Goal: Transaction & Acquisition: Book appointment/travel/reservation

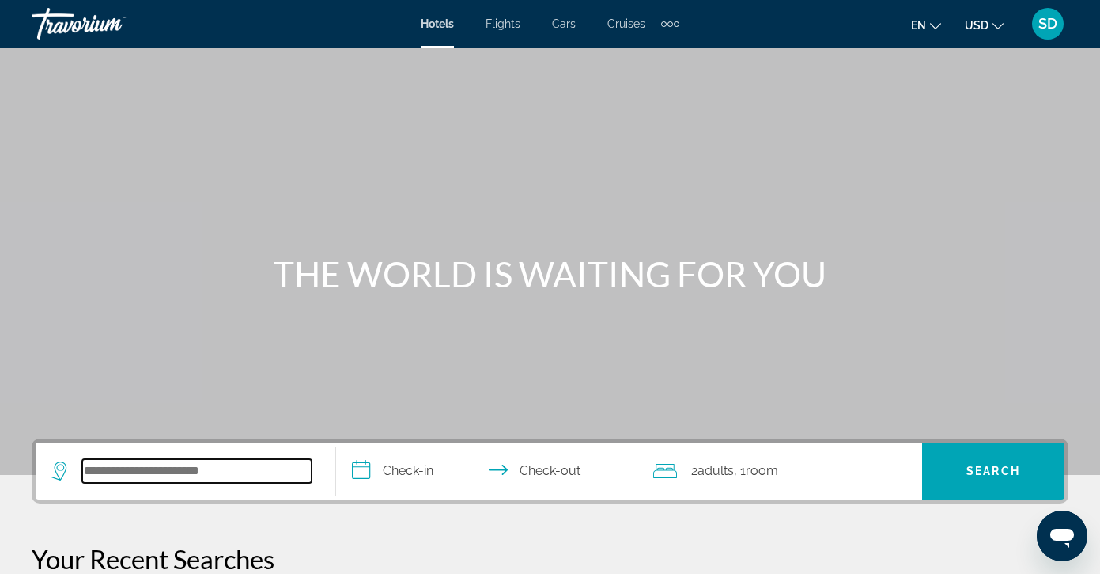
click at [111, 477] on input "Search widget" at bounding box center [196, 471] width 229 height 24
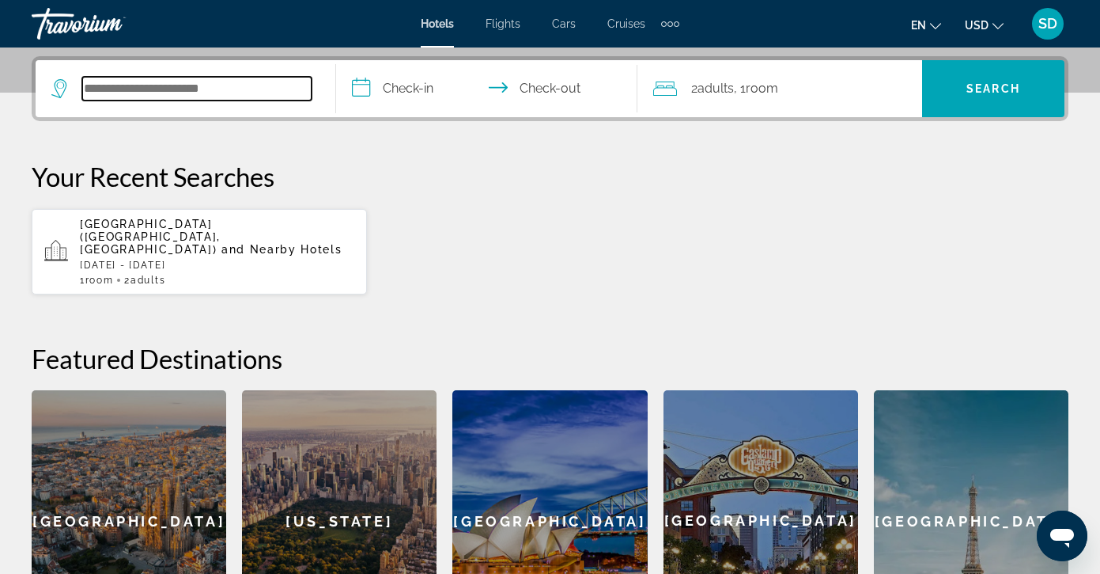
scroll to position [387, 0]
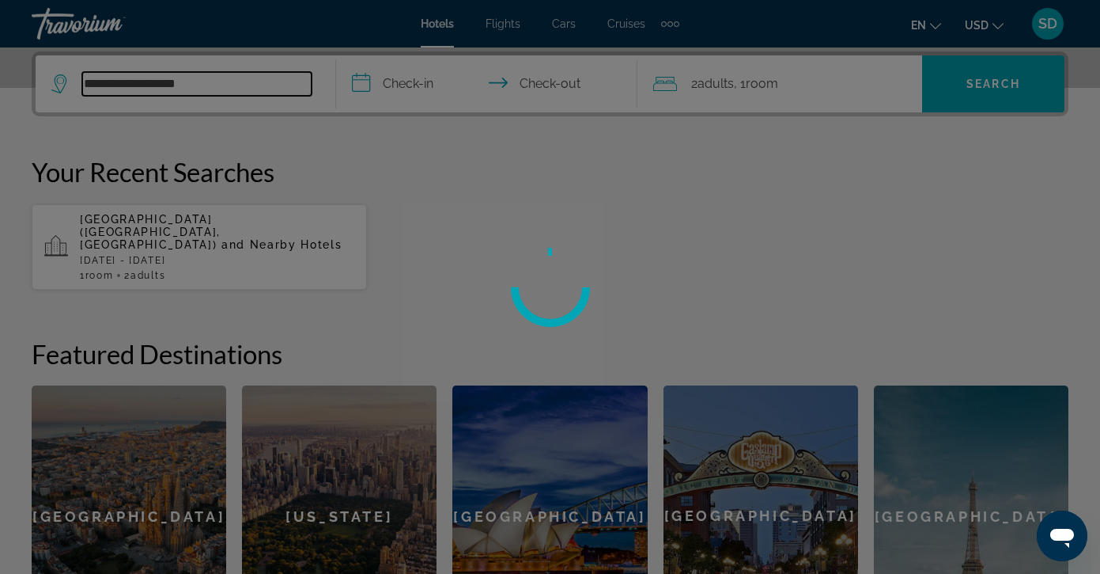
type input "**********"
click at [411, 93] on div at bounding box center [550, 287] width 1100 height 574
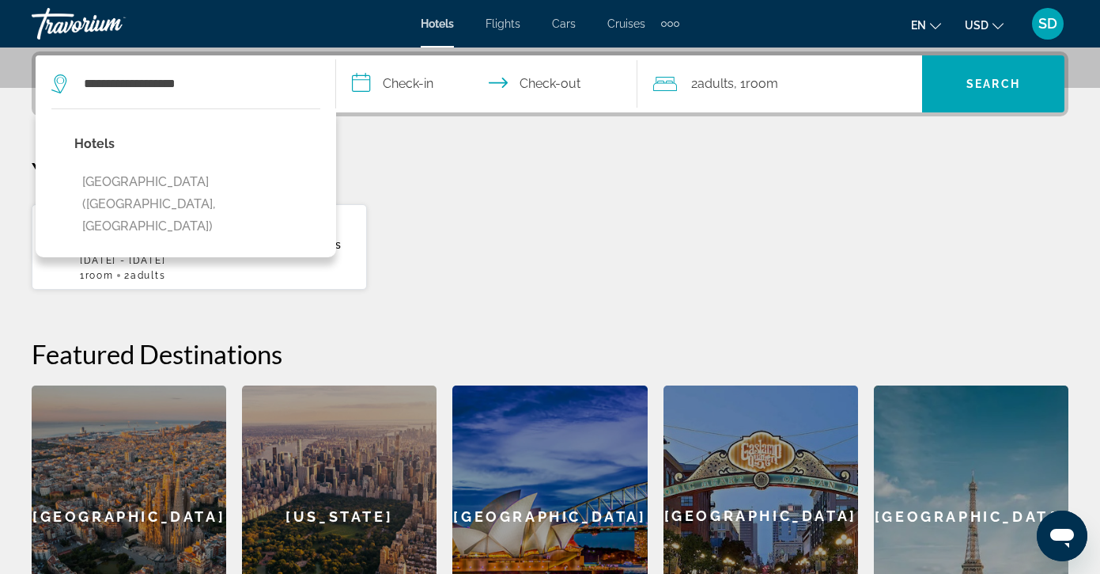
click at [416, 85] on input "**********" at bounding box center [489, 86] width 307 height 62
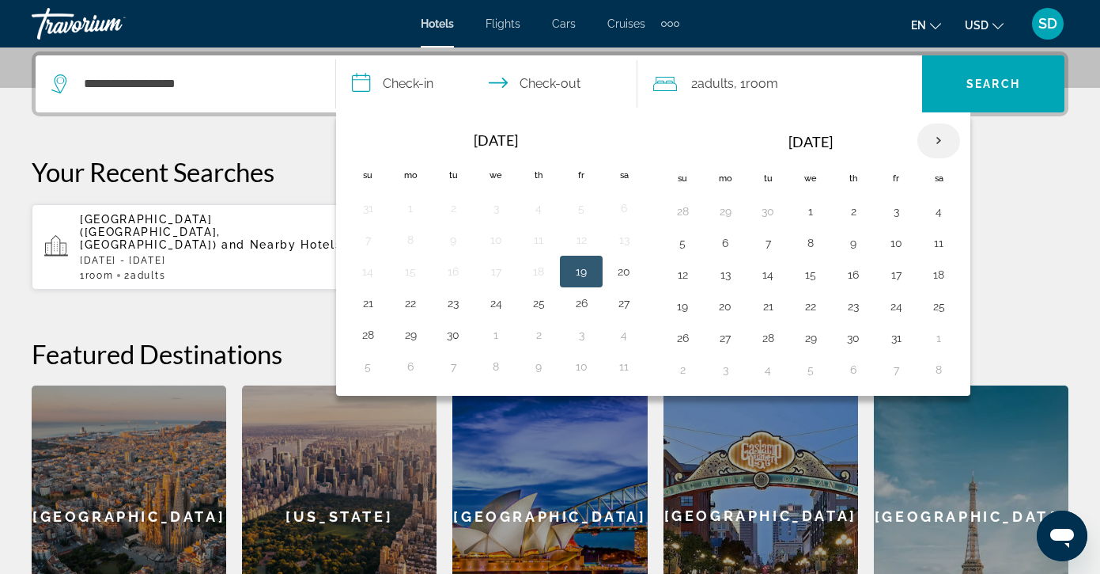
click at [942, 139] on th "Next month" at bounding box center [939, 140] width 43 height 35
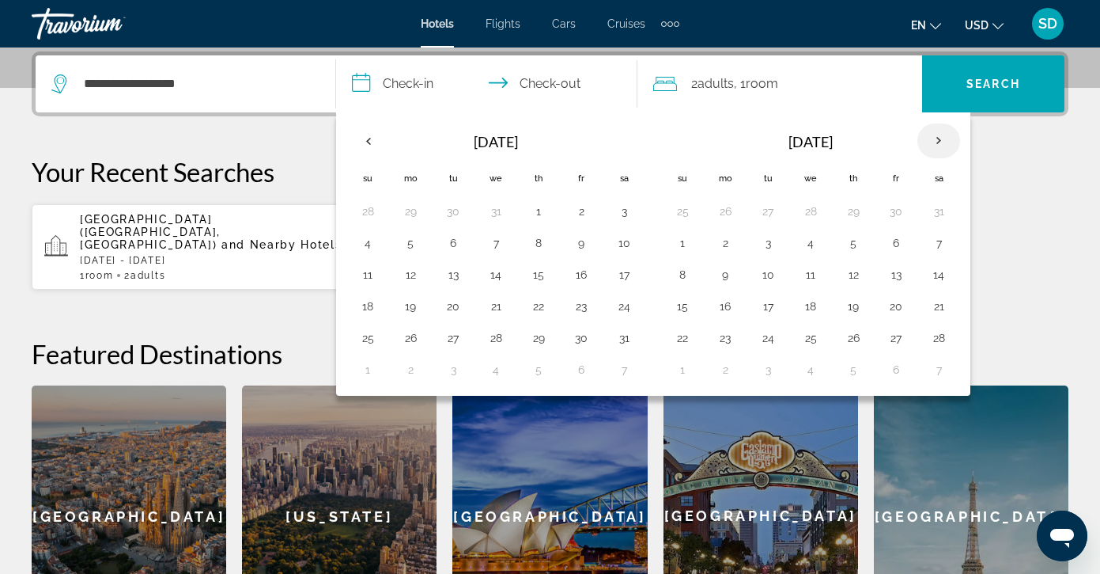
click at [942, 139] on th "Next month" at bounding box center [939, 140] width 43 height 35
click at [733, 310] on button "20" at bounding box center [725, 306] width 25 height 22
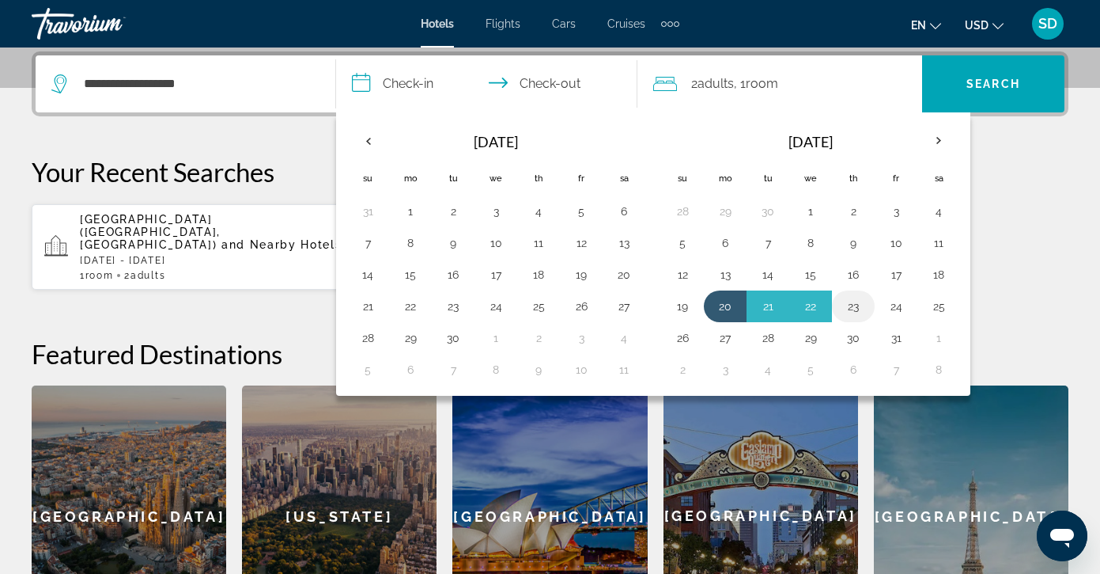
click at [855, 309] on button "23" at bounding box center [853, 306] width 25 height 22
type input "**********"
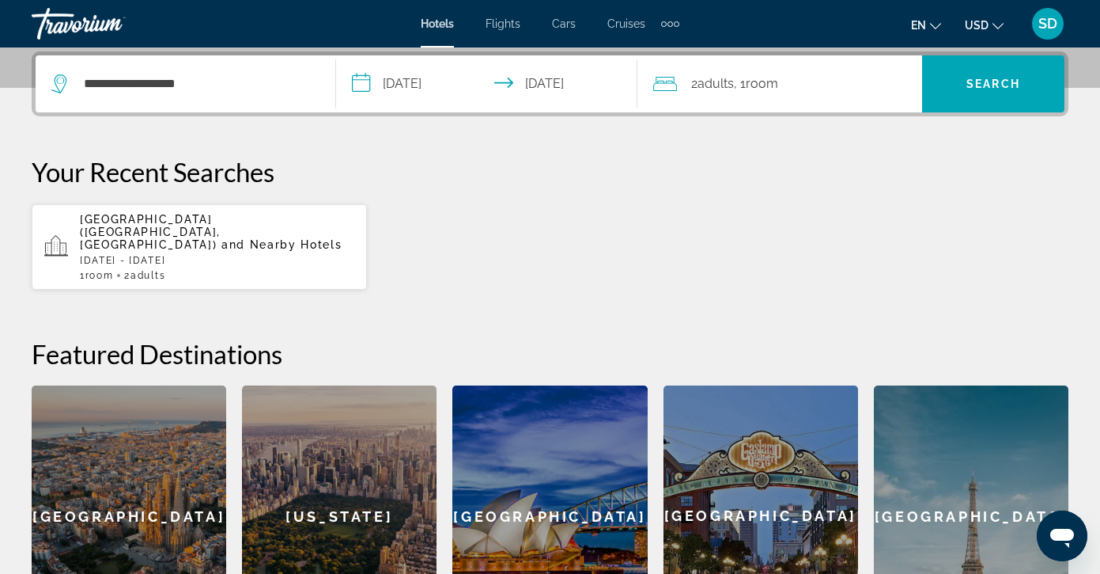
click at [705, 86] on span "Adults" at bounding box center [716, 83] width 36 height 15
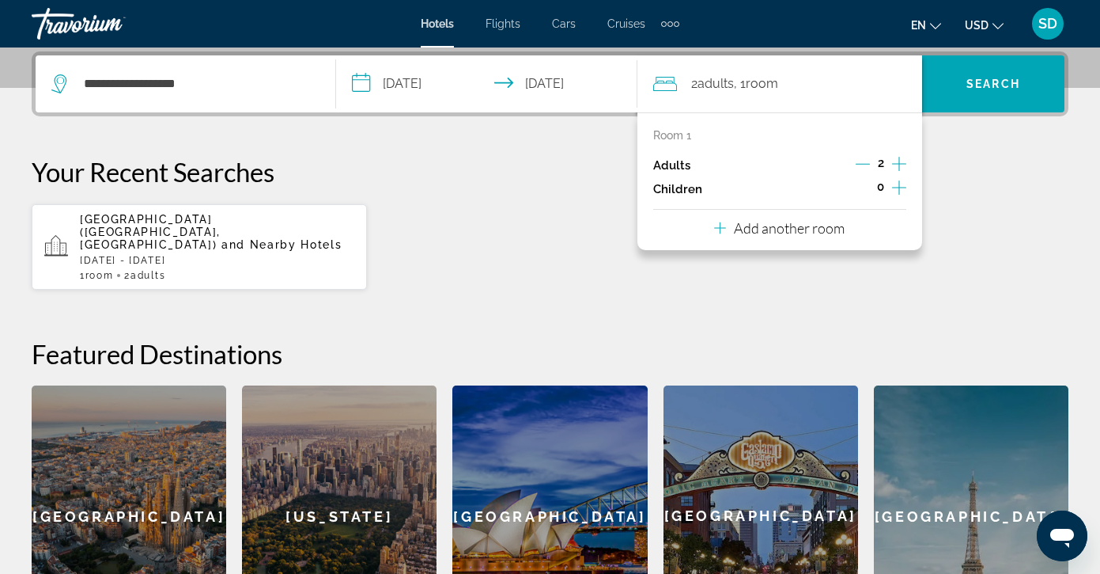
click at [898, 164] on icon "Increment adults" at bounding box center [899, 163] width 14 height 19
click at [592, 205] on div "[GEOGRAPHIC_DATA] ([GEOGRAPHIC_DATA], [GEOGRAPHIC_DATA]) and Nearby Hotels [DAT…" at bounding box center [550, 246] width 1037 height 87
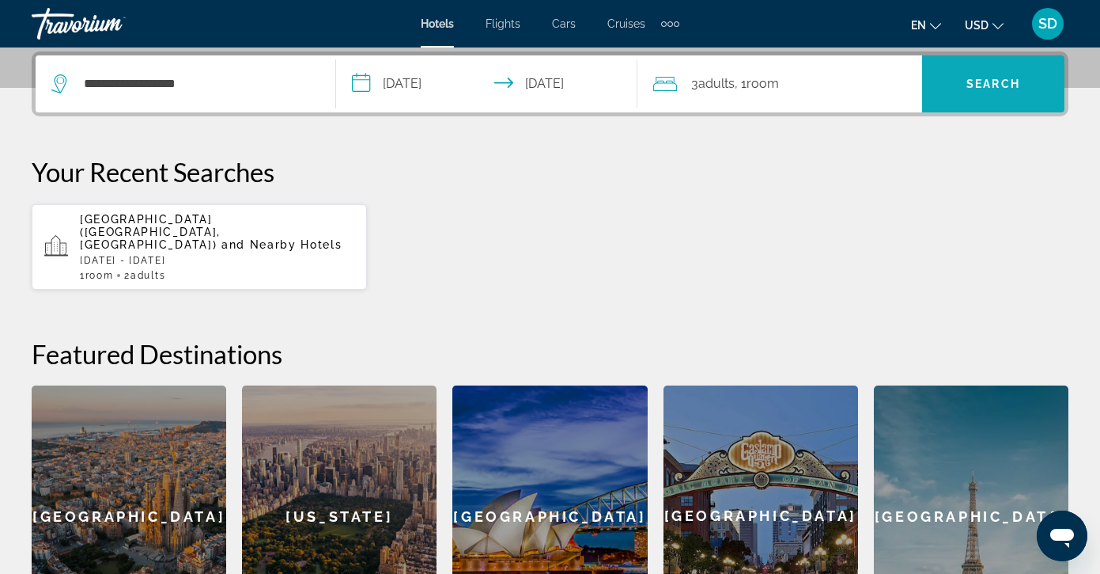
click at [975, 80] on span "Search" at bounding box center [994, 84] width 54 height 13
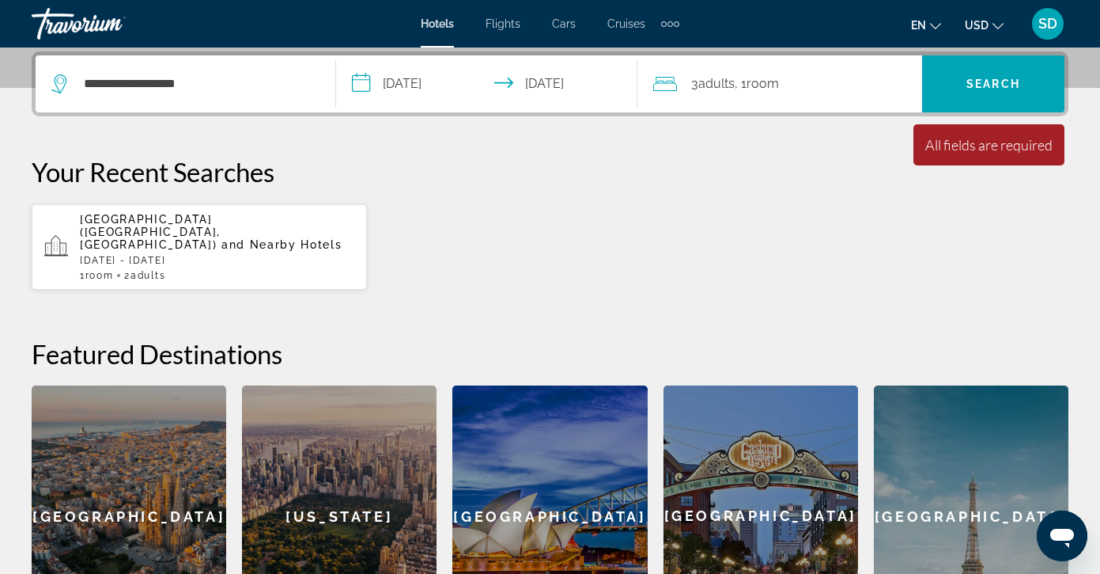
click at [282, 97] on div "**********" at bounding box center [185, 83] width 268 height 57
click at [191, 86] on input "**********" at bounding box center [196, 84] width 229 height 24
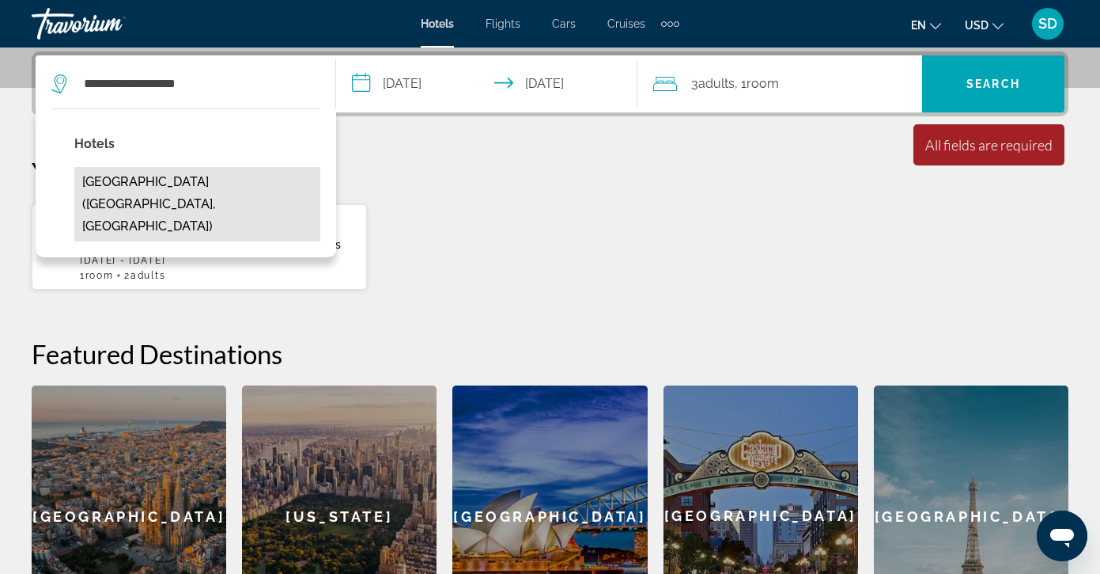
click at [176, 184] on button "[GEOGRAPHIC_DATA] ([GEOGRAPHIC_DATA], [GEOGRAPHIC_DATA])" at bounding box center [197, 204] width 246 height 74
type input "**********"
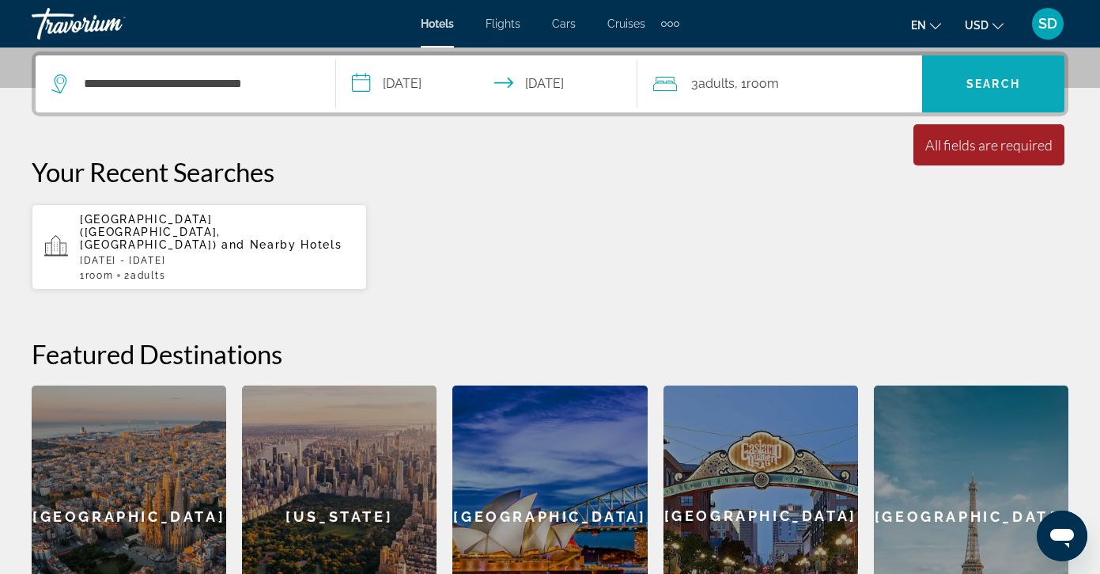
click at [1007, 81] on span "Search" at bounding box center [994, 84] width 54 height 13
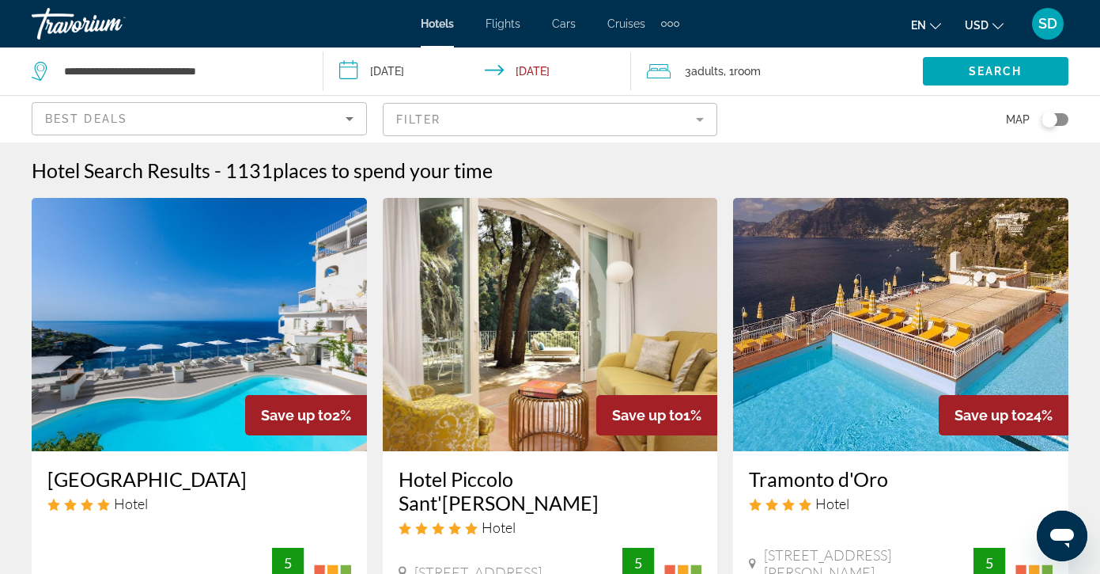
click at [153, 320] on img "Main content" at bounding box center [199, 324] width 335 height 253
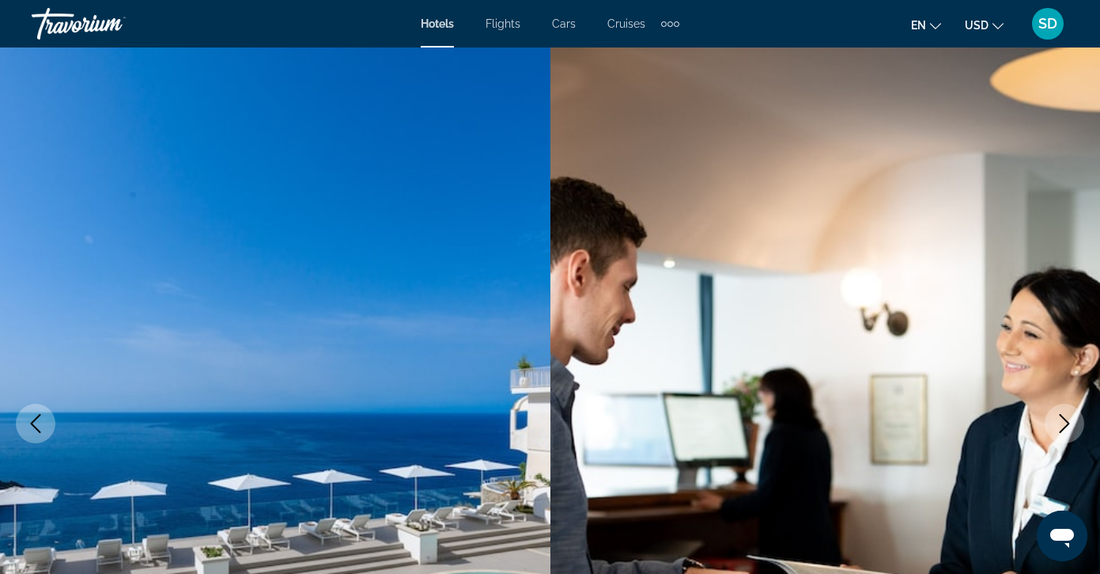
click at [978, 34] on button "USD USD ($) MXN (Mex$) CAD (Can$) GBP (£) EUR (€) AUD (A$) NZD (NZ$) CNY (CN¥)" at bounding box center [984, 24] width 39 height 23
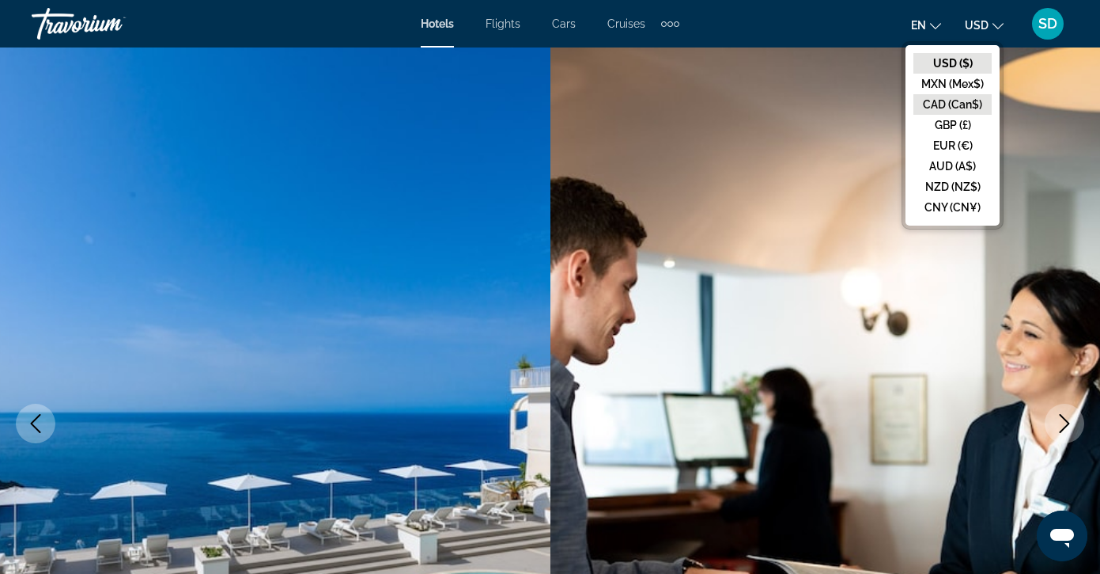
click at [961, 102] on button "CAD (Can$)" at bounding box center [953, 104] width 78 height 21
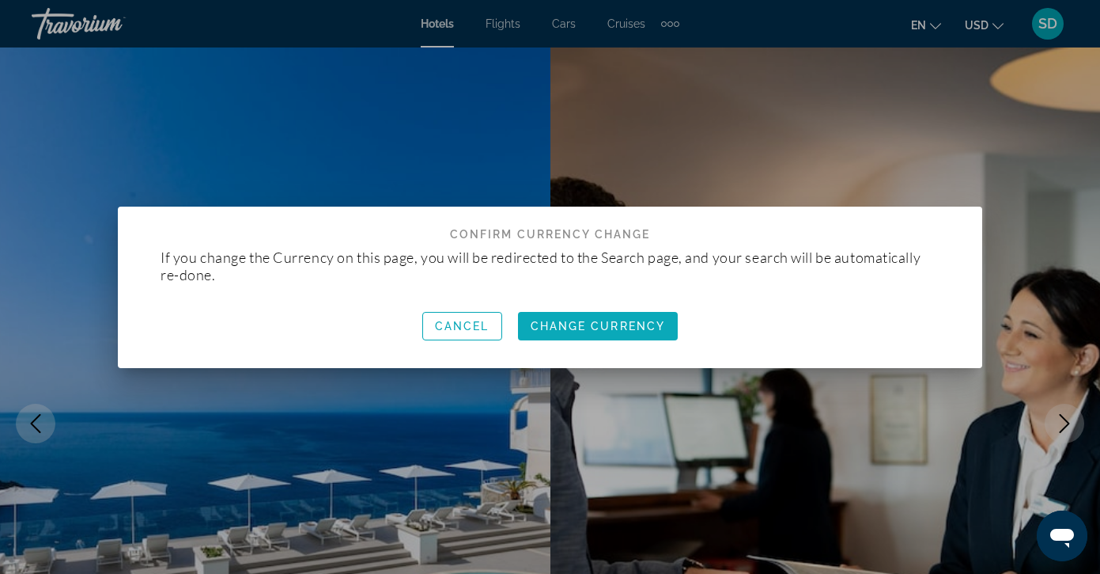
click at [647, 328] on span "Change Currency" at bounding box center [598, 326] width 135 height 13
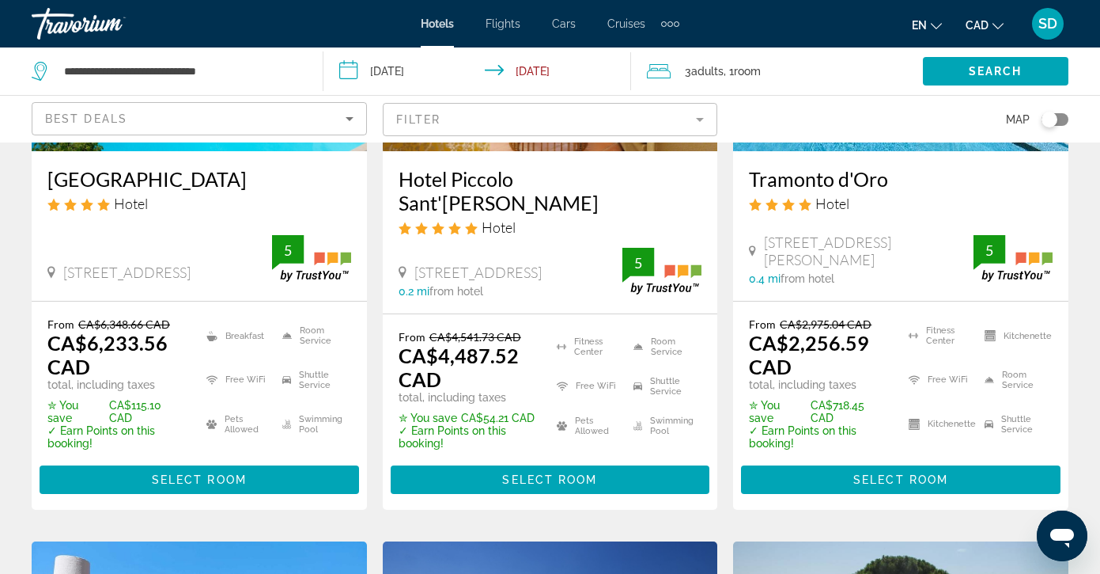
scroll to position [297, 0]
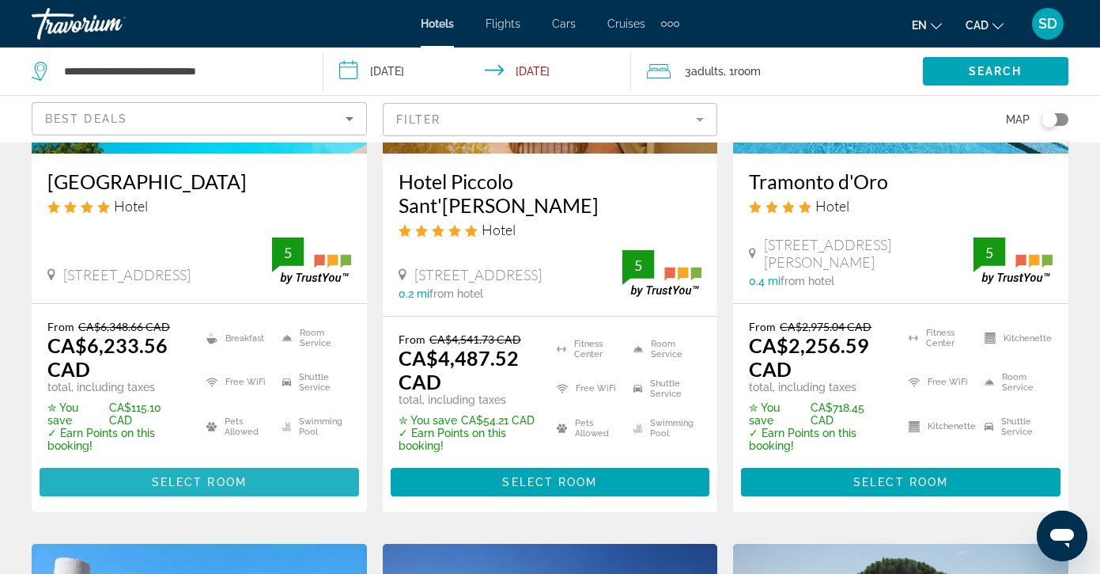
click at [222, 475] on span "Select Room" at bounding box center [199, 481] width 95 height 13
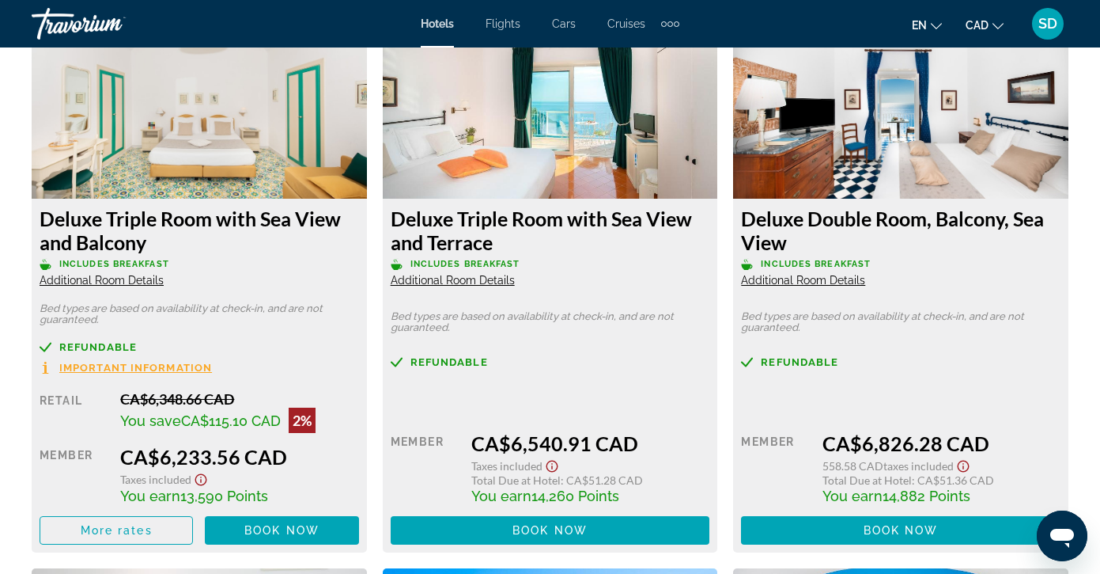
scroll to position [2515, 0]
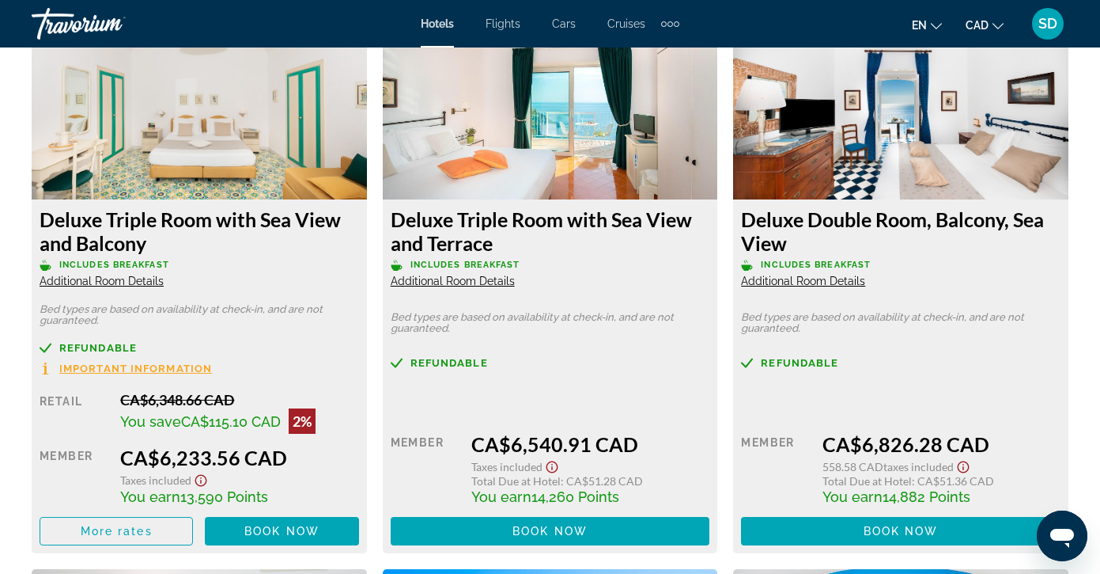
click at [135, 277] on span "Additional Room Details" at bounding box center [102, 281] width 124 height 13
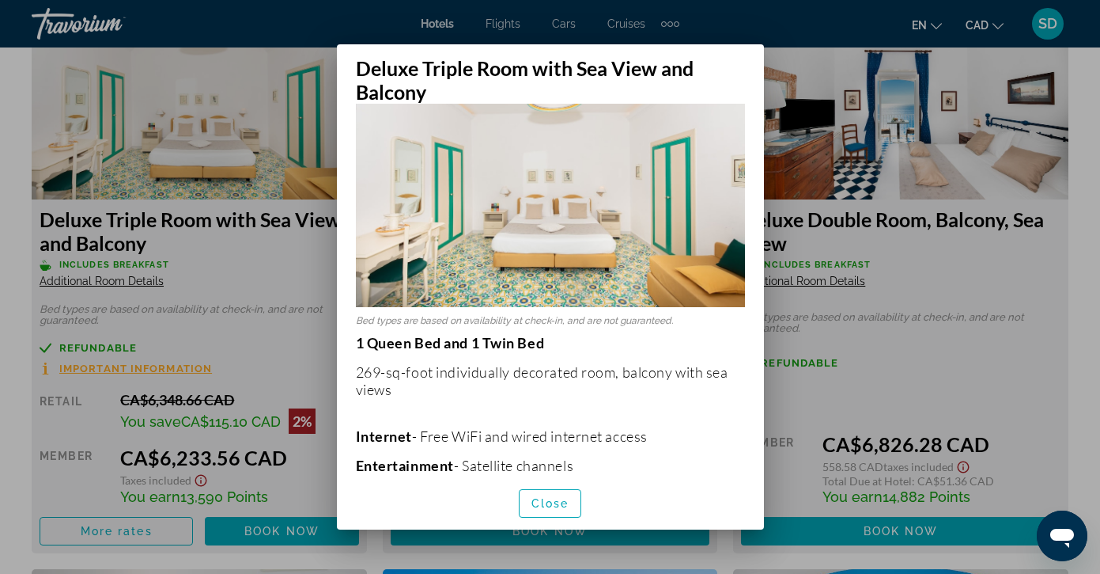
scroll to position [0, 0]
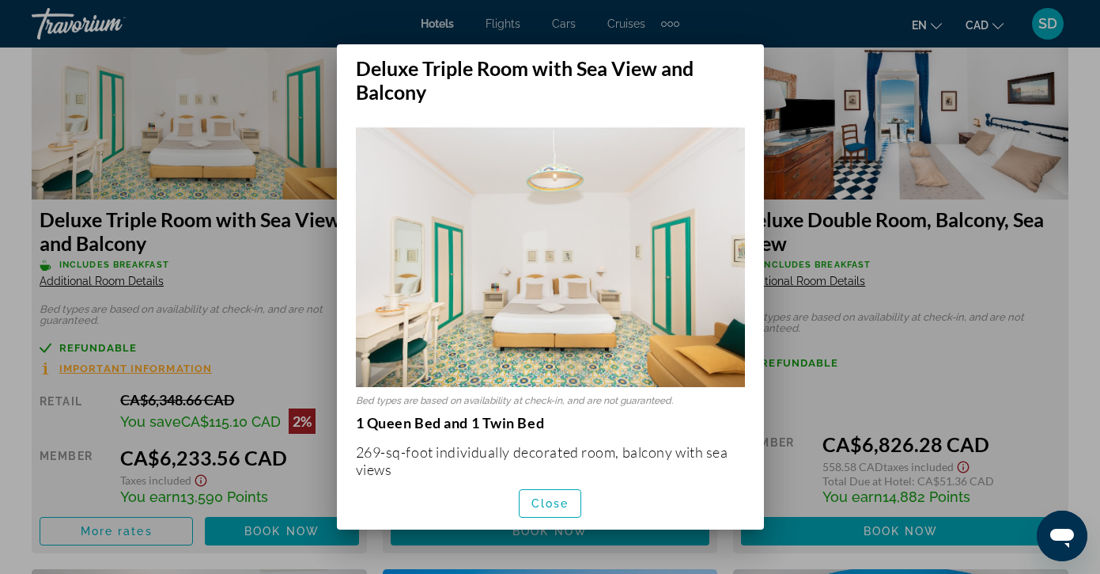
click at [259, 245] on div at bounding box center [550, 287] width 1100 height 574
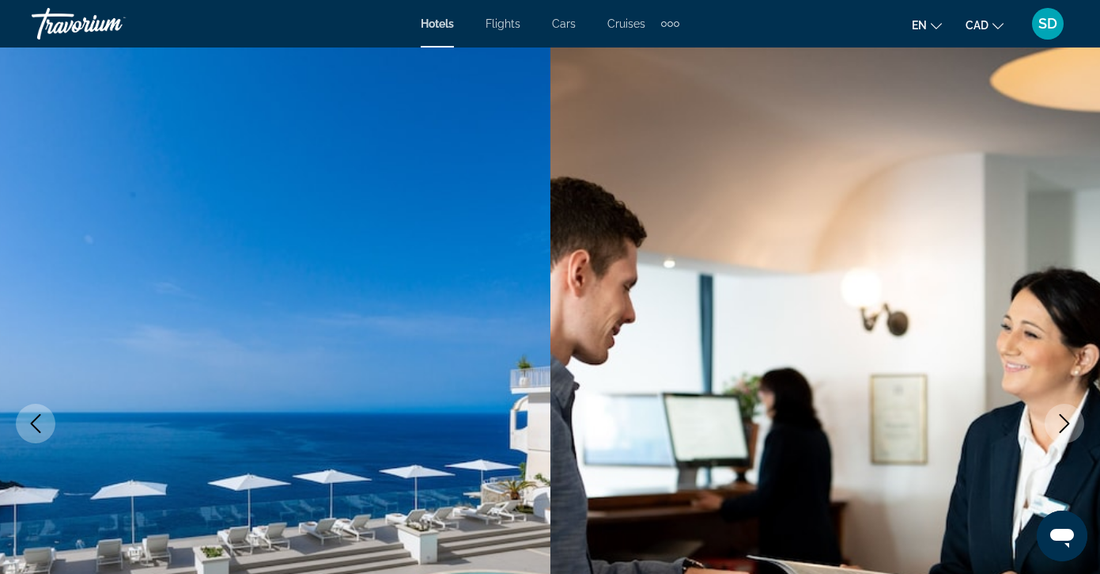
click at [440, 28] on span "Hotels" at bounding box center [437, 23] width 33 height 13
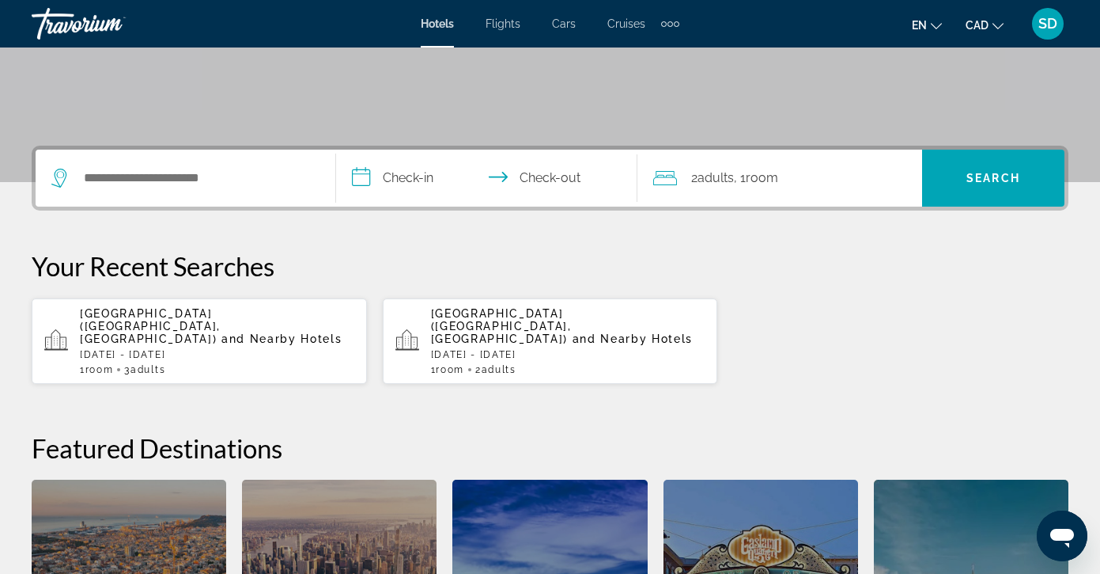
scroll to position [292, 0]
